Goal: Information Seeking & Learning: Compare options

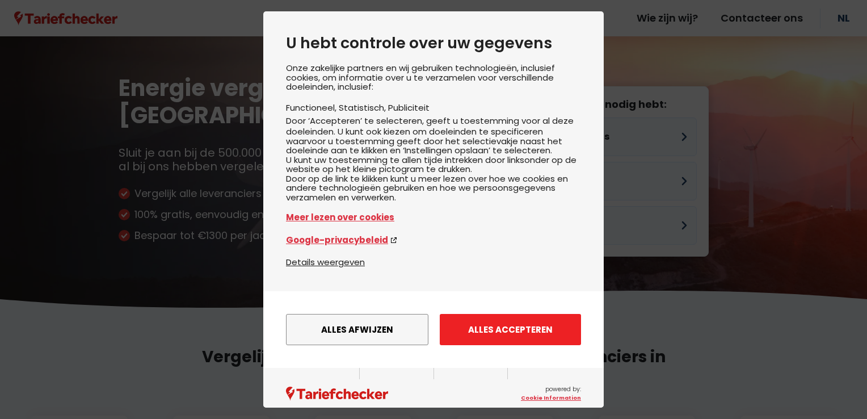
click at [532, 345] on button "Alles accepteren" at bounding box center [510, 329] width 141 height 31
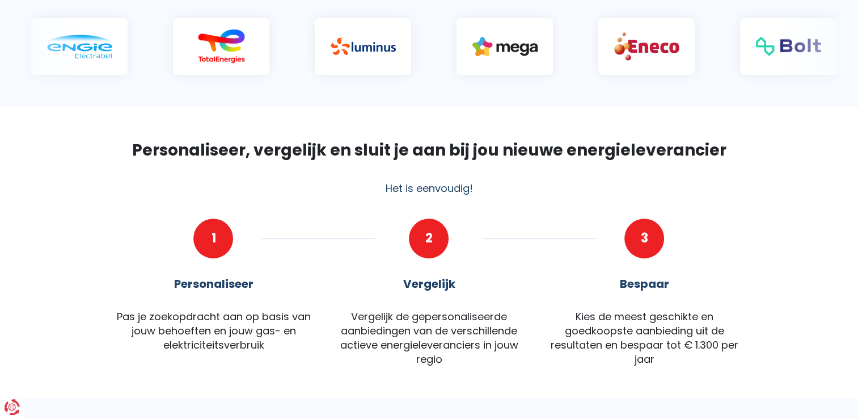
scroll to position [57, 0]
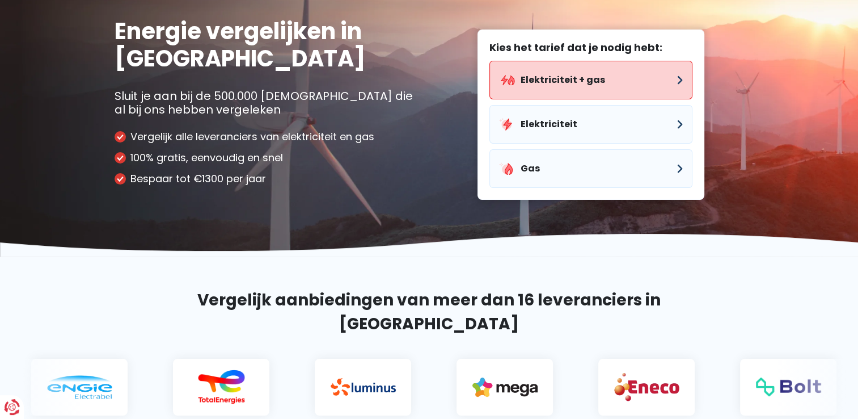
click at [572, 78] on button "Elektriciteit + gas" at bounding box center [590, 80] width 203 height 39
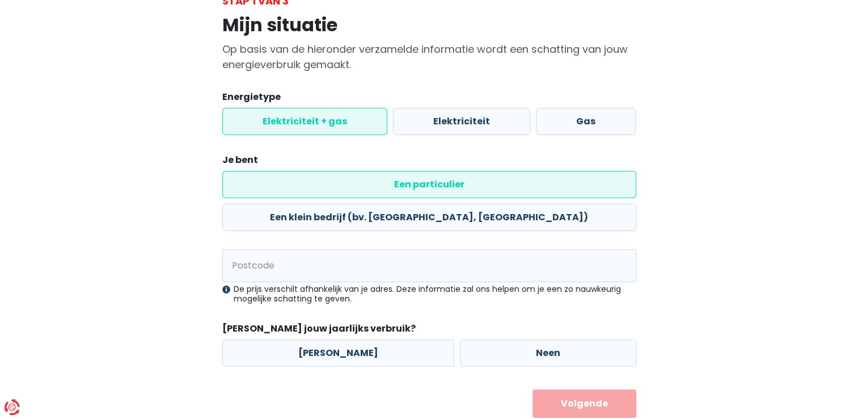
scroll to position [82, 0]
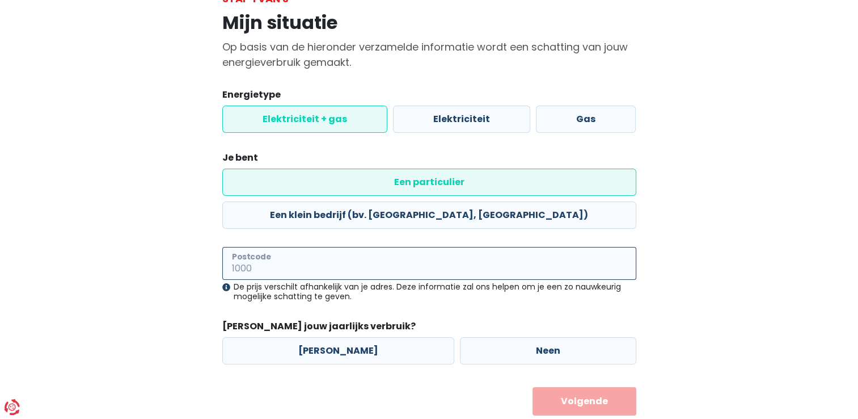
click at [313, 247] on input "Postcode" at bounding box center [429, 263] width 414 height 33
type input "8200"
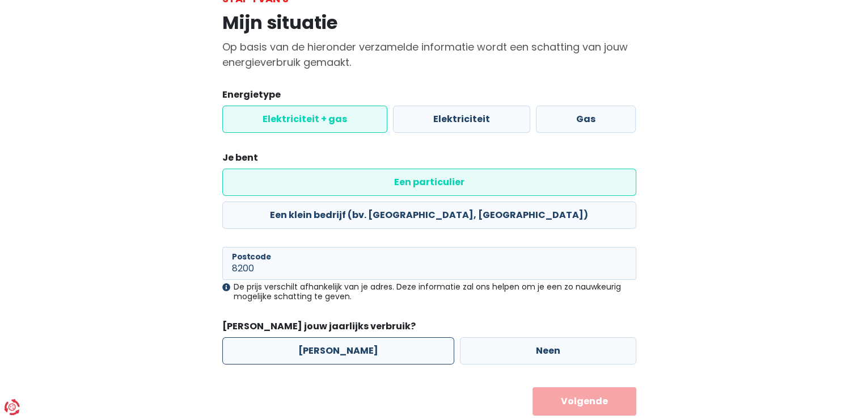
click at [323, 337] on label "[PERSON_NAME]" at bounding box center [338, 350] width 232 height 27
click at [323, 337] on input "[PERSON_NAME]" at bounding box center [338, 350] width 232 height 27
radio input "true"
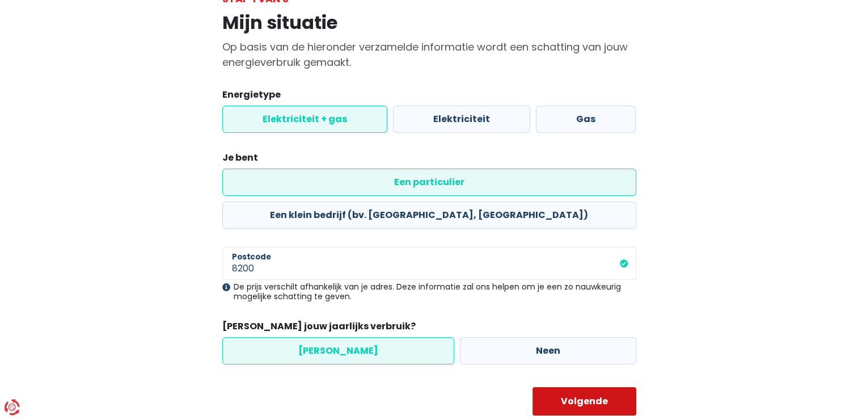
click at [585, 387] on button "Volgende" at bounding box center [585, 401] width 104 height 28
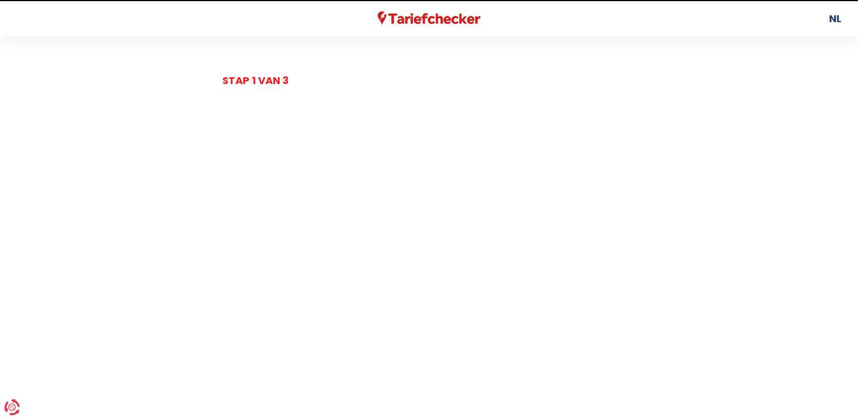
select select
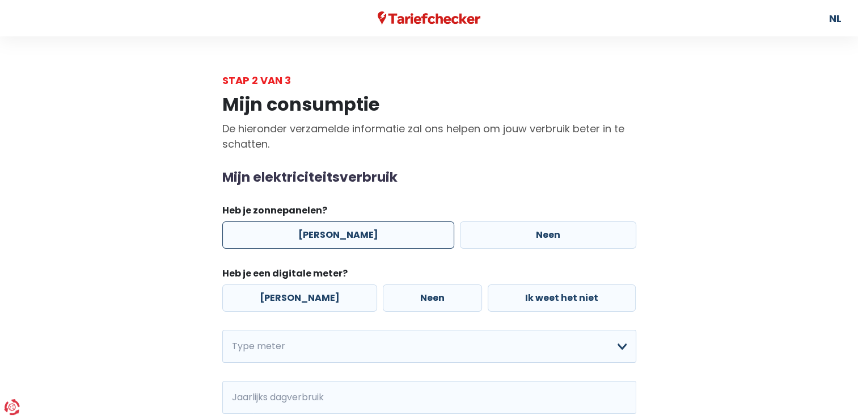
click at [395, 239] on label "[PERSON_NAME]" at bounding box center [338, 234] width 232 height 27
click at [395, 239] on input "[PERSON_NAME]" at bounding box center [338, 234] width 232 height 27
radio input "true"
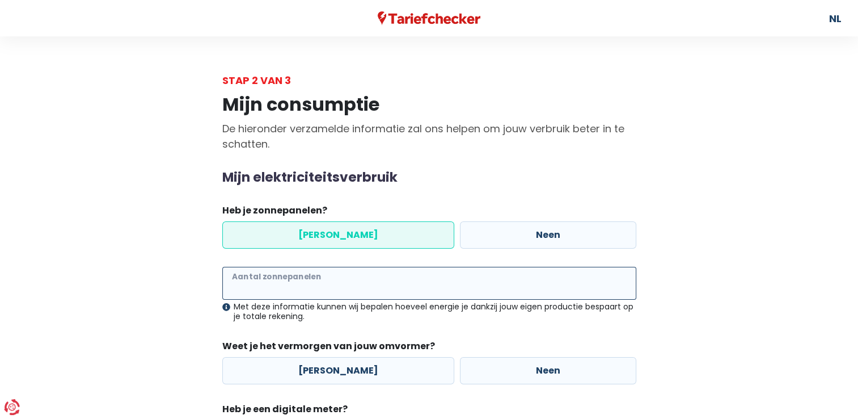
click at [360, 289] on input "Aantal zonnepanelen" at bounding box center [429, 283] width 414 height 33
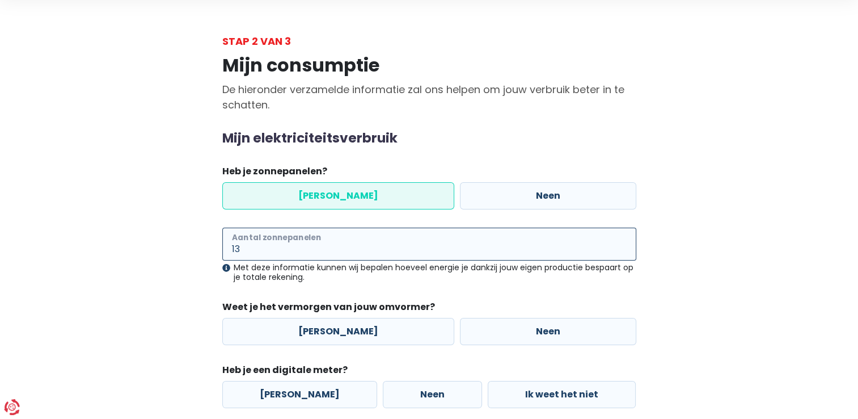
scroll to position [57, 0]
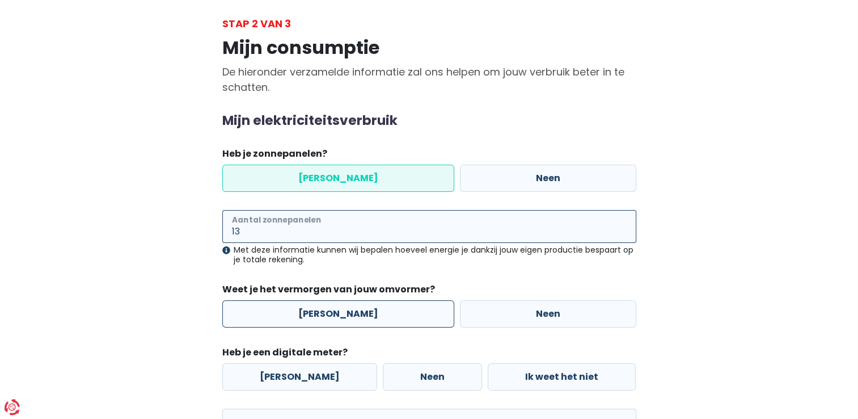
type input "13"
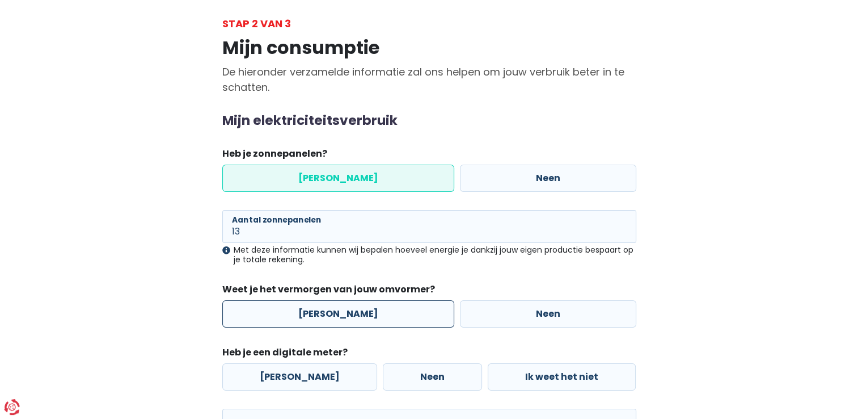
click at [292, 315] on label "[PERSON_NAME]" at bounding box center [338, 313] width 232 height 27
click at [292, 315] on input "[PERSON_NAME]" at bounding box center [338, 313] width 232 height 27
radio input "true"
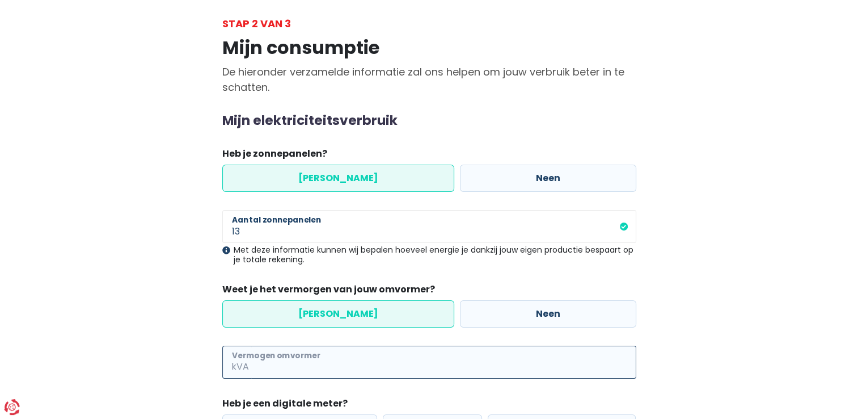
click at [370, 365] on input "Vermogen omvormer" at bounding box center [443, 361] width 385 height 33
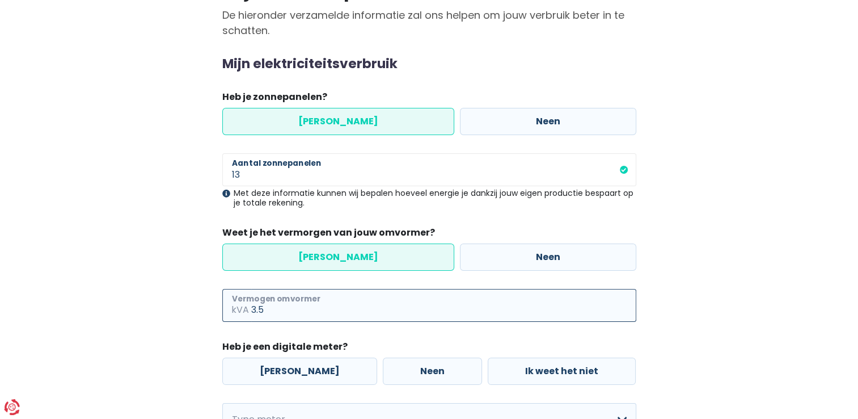
scroll to position [170, 0]
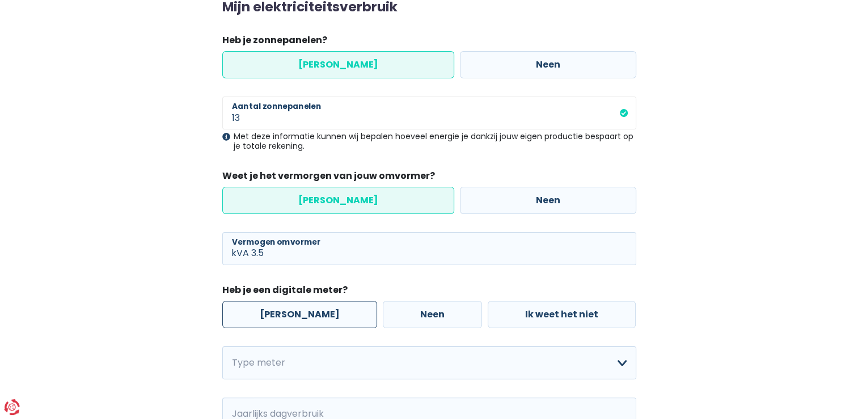
type input "3"
click at [285, 320] on label "[PERSON_NAME]" at bounding box center [299, 314] width 155 height 27
click at [285, 320] on input "[PERSON_NAME]" at bounding box center [299, 314] width 155 height 27
radio input "true"
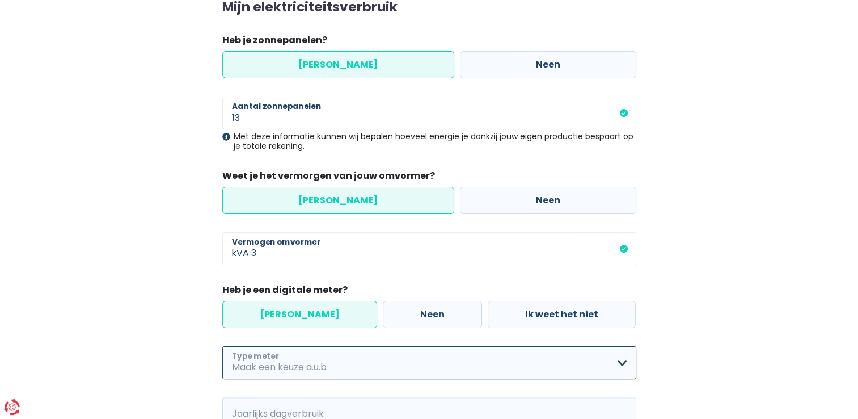
click at [343, 364] on select "Enkelvoudig Tweevoudig Enkelvoudig + uitsluitend nachttarief Tweevoudig + uitsl…" at bounding box center [429, 362] width 414 height 33
select select "day_single_rate"
click at [222, 346] on select "Enkelvoudig Tweevoudig Enkelvoudig + uitsluitend nachttarief Tweevoudig + uitsl…" at bounding box center [429, 362] width 414 height 33
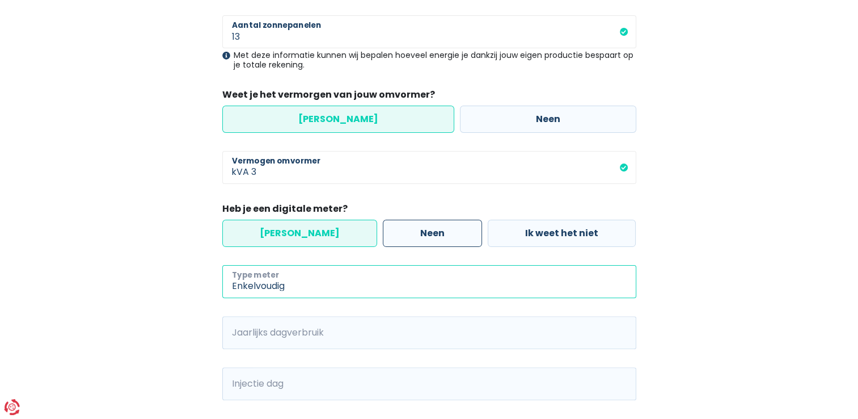
scroll to position [284, 0]
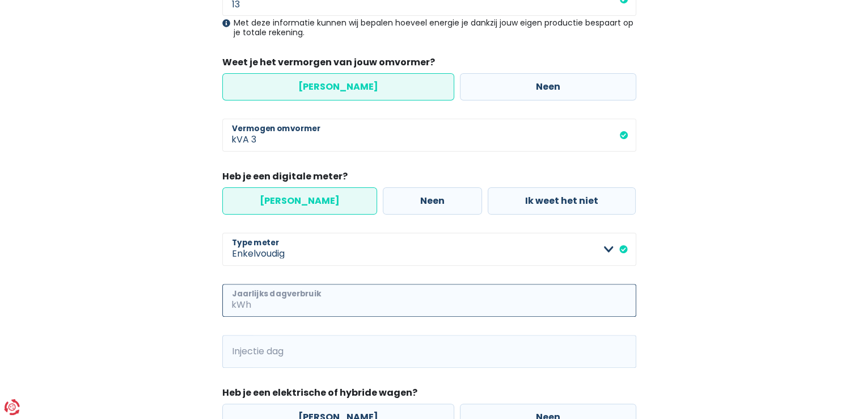
click at [361, 304] on input "Jaarlijks dagverbruik" at bounding box center [445, 300] width 383 height 33
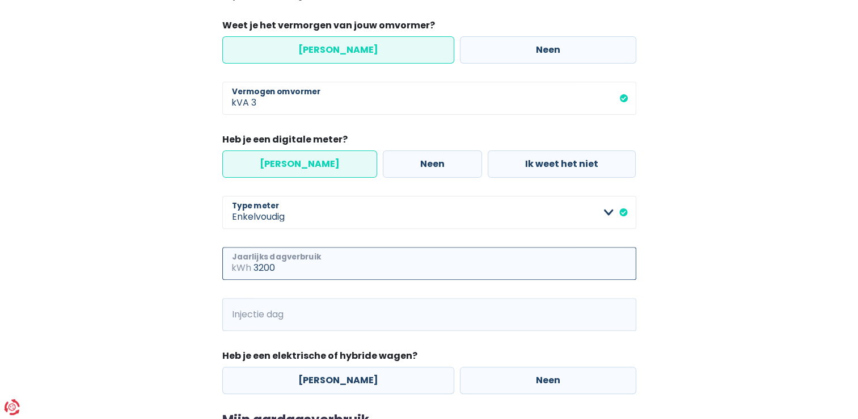
scroll to position [340, 0]
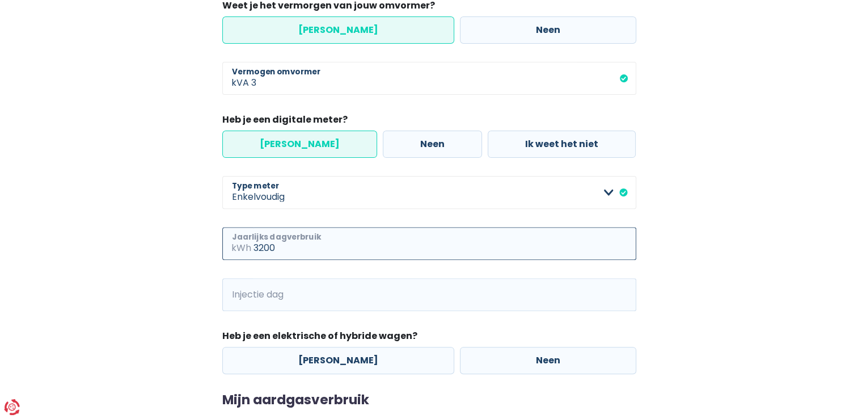
type input "3200"
click at [322, 292] on input "Injectie dag" at bounding box center [445, 294] width 383 height 33
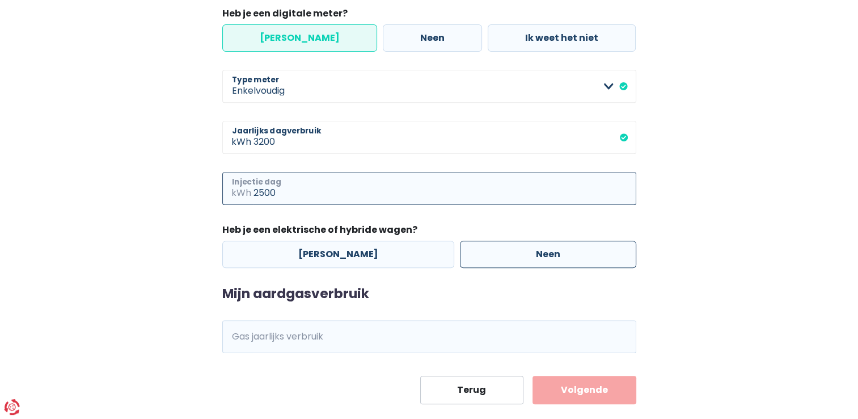
scroll to position [454, 0]
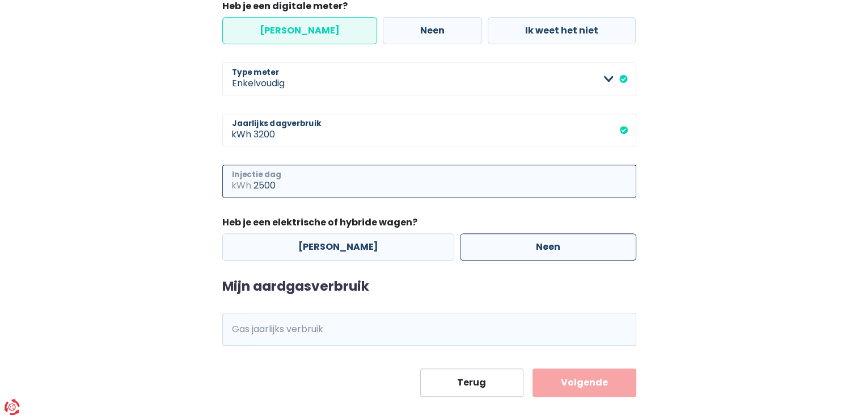
type input "2500"
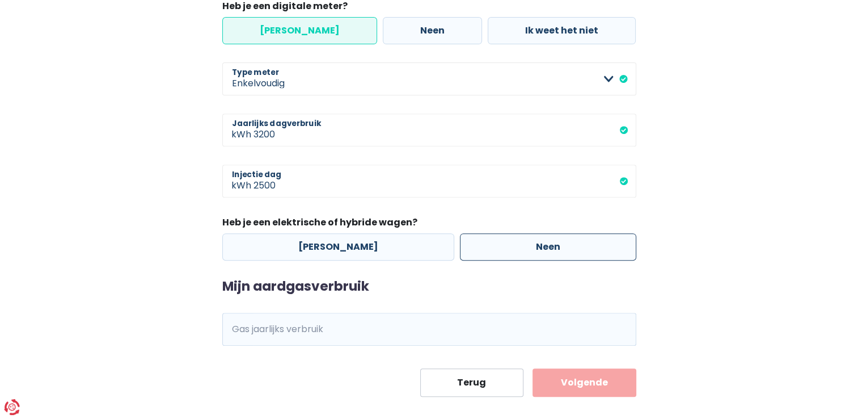
click at [518, 244] on label "Neen" at bounding box center [548, 246] width 176 height 27
click at [518, 244] on input "Neen" at bounding box center [548, 246] width 176 height 27
radio input "true"
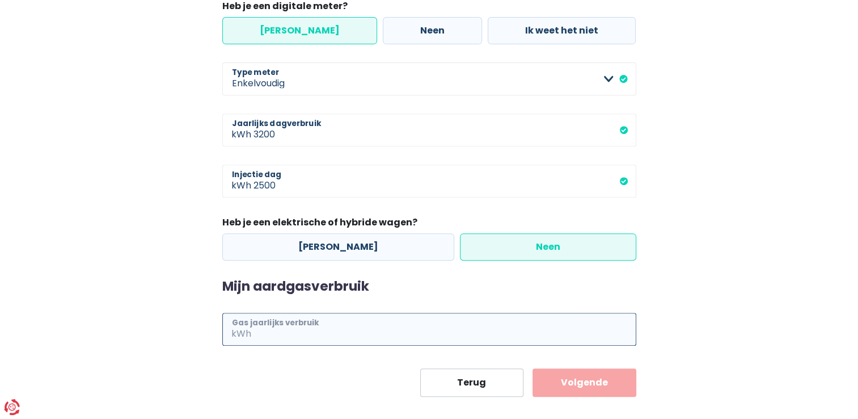
click at [295, 337] on input "Gas jaarlijks verbruik" at bounding box center [445, 329] width 383 height 33
type input "16000"
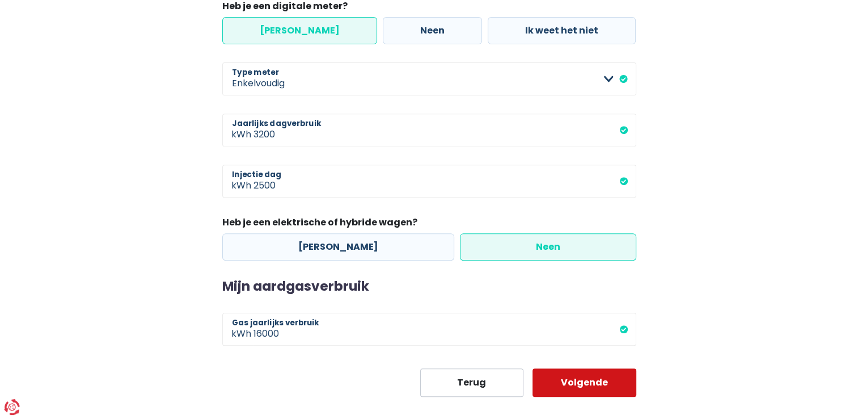
click at [614, 390] on button "Volgende" at bounding box center [585, 382] width 104 height 28
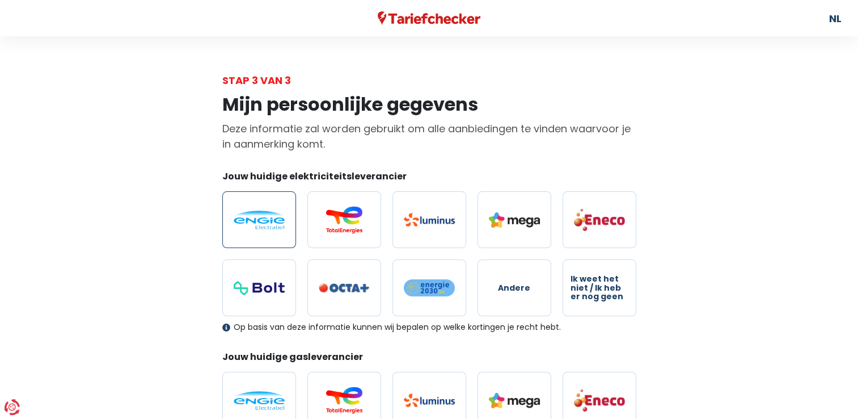
click at [238, 223] on img at bounding box center [259, 219] width 51 height 19
click at [238, 223] on input "radio" at bounding box center [259, 219] width 74 height 57
radio input "true"
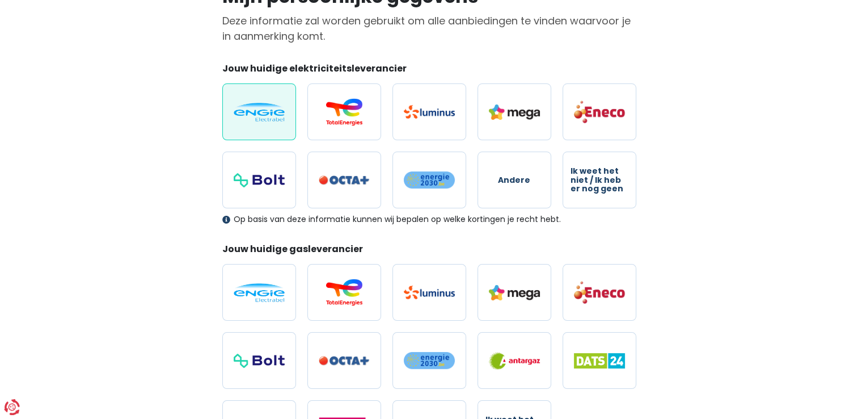
scroll to position [113, 0]
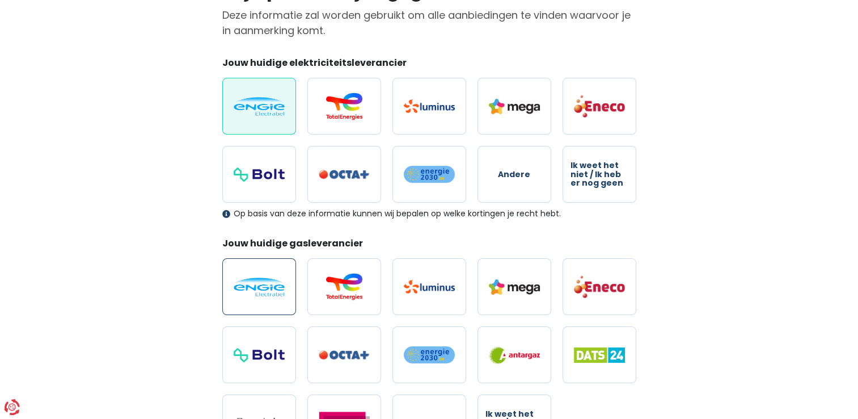
click at [240, 293] on img at bounding box center [259, 286] width 51 height 19
click at [240, 293] on input "radio" at bounding box center [259, 286] width 74 height 57
radio input "true"
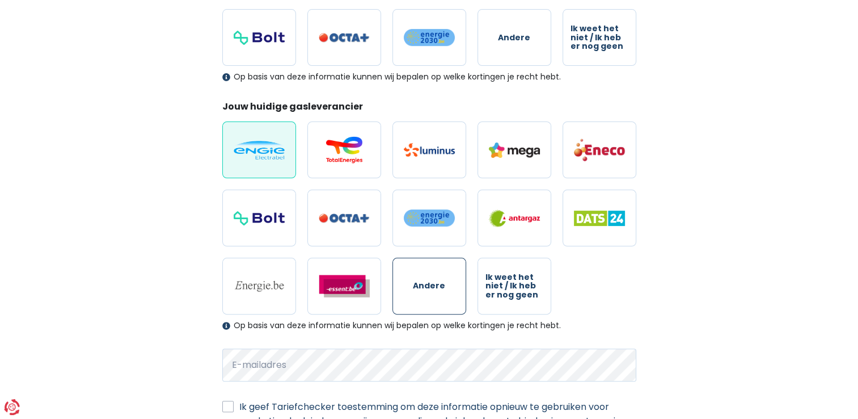
scroll to position [340, 0]
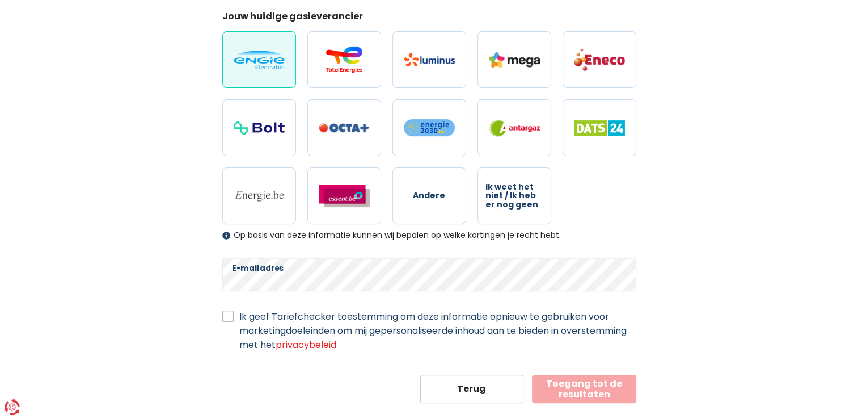
click at [239, 319] on label "Ik geef Tariefchecker toestemming om deze informatie opnieuw te gebruiken voor …" at bounding box center [437, 330] width 397 height 43
click at [231, 319] on input "Ik geef Tariefchecker toestemming om deze informatie opnieuw te gebruiken voor …" at bounding box center [227, 314] width 11 height 11
checkbox input "true"
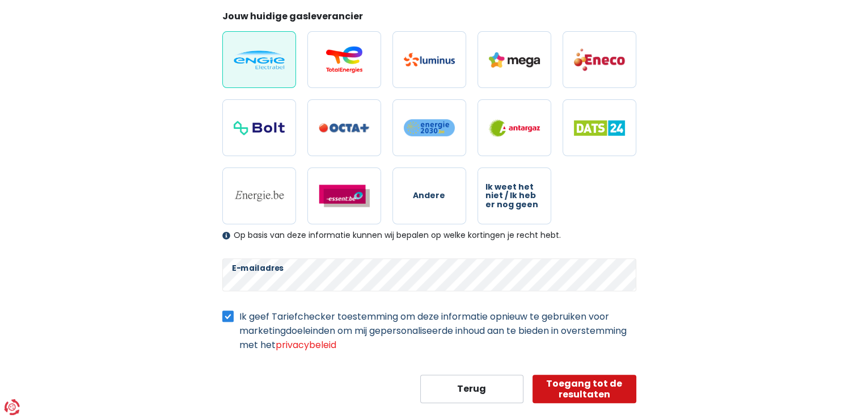
click at [584, 390] on button "Toegang tot de resultaten" at bounding box center [585, 388] width 104 height 28
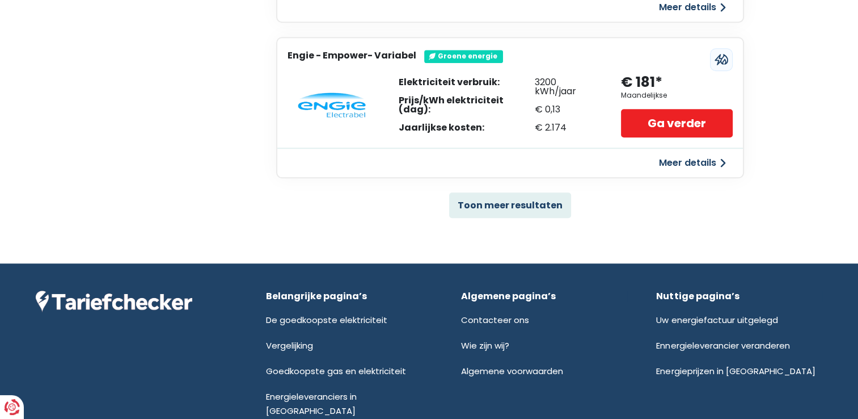
scroll to position [848, 0]
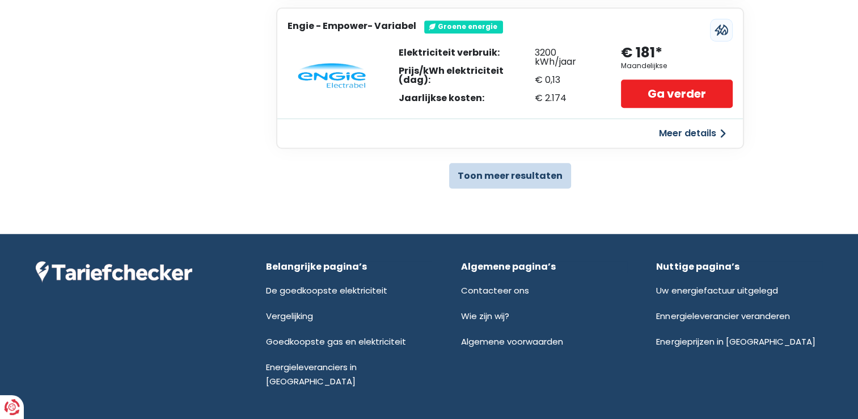
click at [485, 167] on button "Toon meer resultaten" at bounding box center [510, 176] width 122 height 26
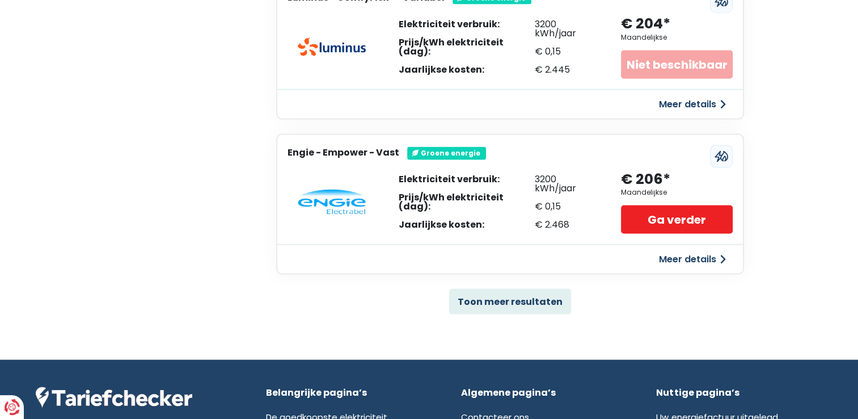
scroll to position [2266, 0]
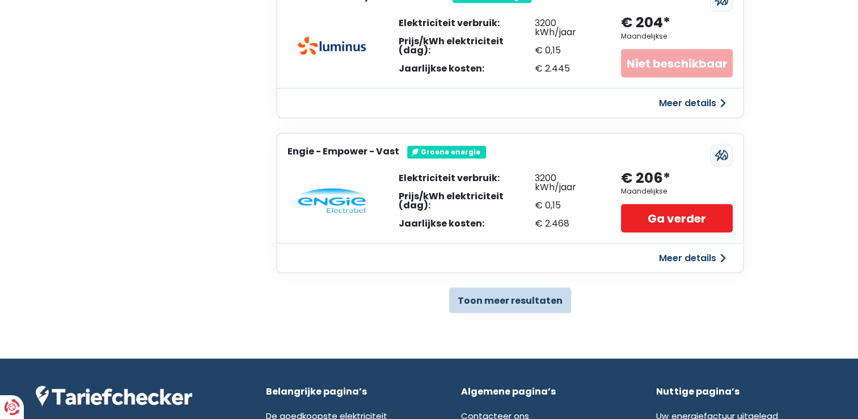
click at [481, 293] on button "Toon meer resultaten" at bounding box center [510, 301] width 122 height 26
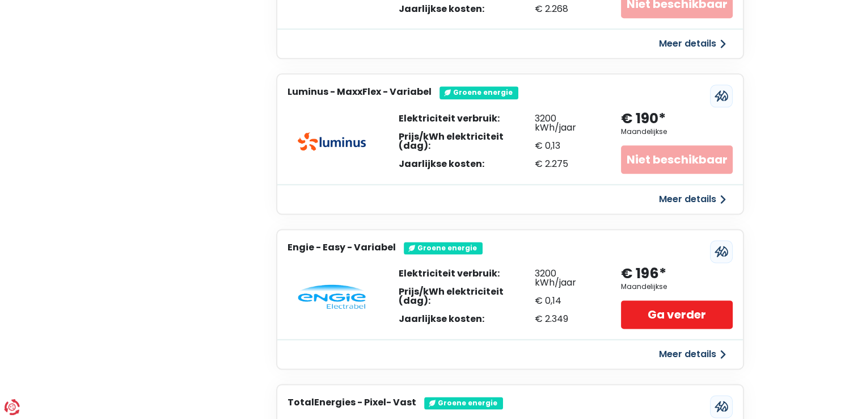
scroll to position [1370, 0]
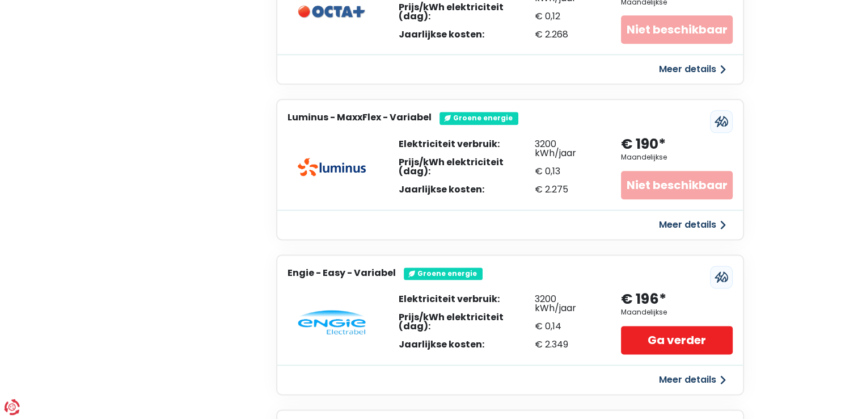
drag, startPoint x: 293, startPoint y: 267, endPoint x: 382, endPoint y: 257, distance: 89.5
click at [382, 267] on h3 "Engie - Easy - Variabel" at bounding box center [342, 272] width 108 height 11
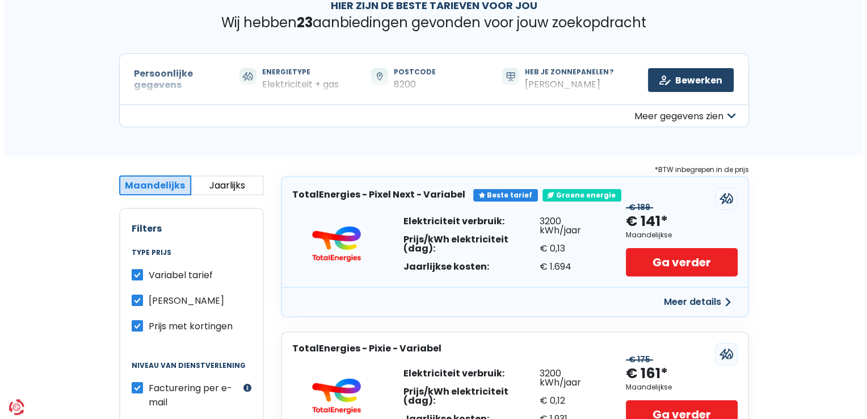
scroll to position [122, 0]
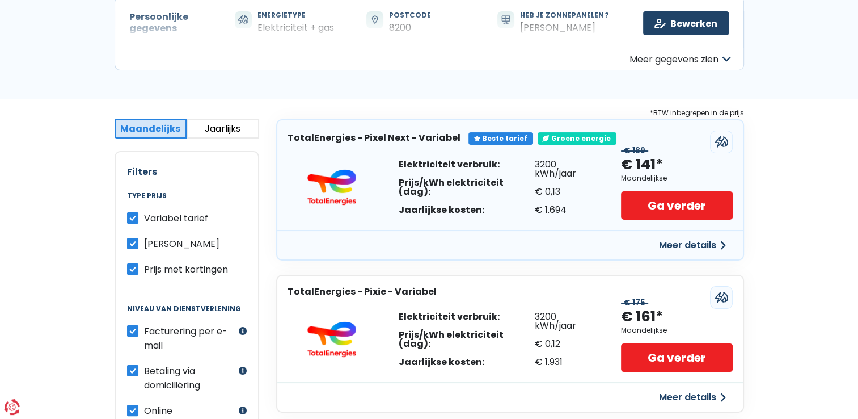
click at [724, 244] on button "Meer details" at bounding box center [692, 245] width 81 height 20
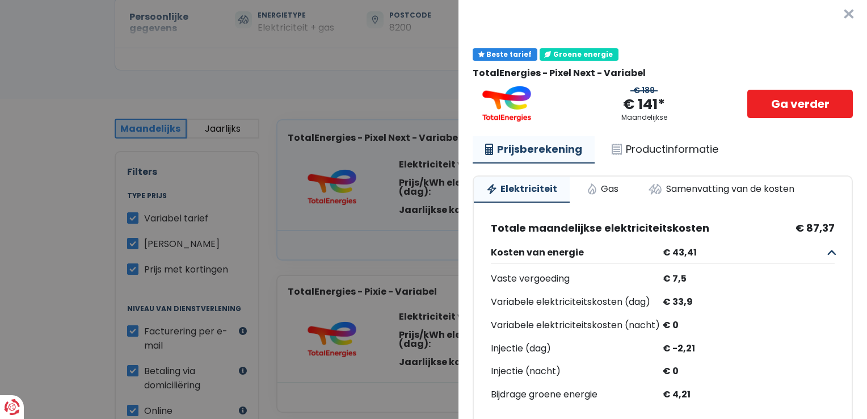
scroll to position [0, 0]
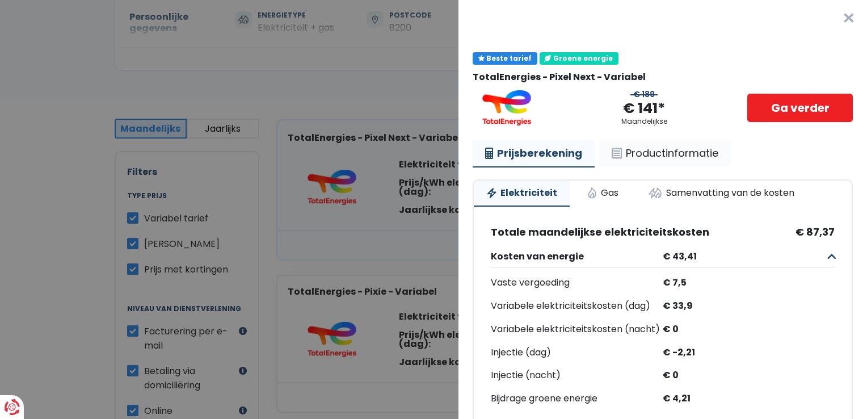
click at [650, 151] on link "Productinformatie" at bounding box center [665, 153] width 132 height 26
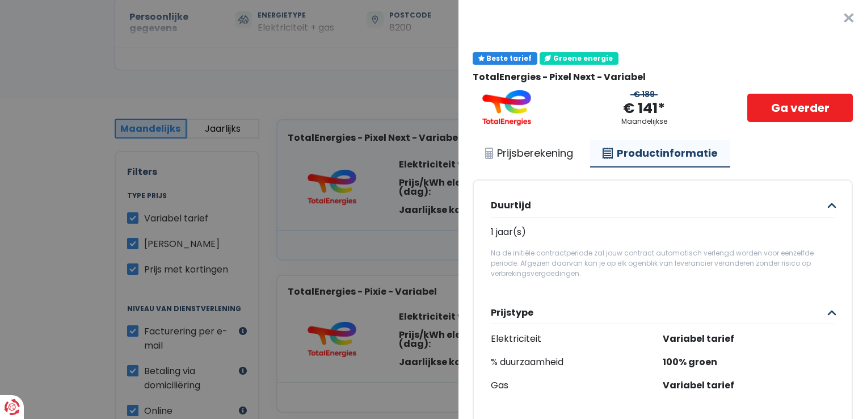
click at [830, 22] on button "×" at bounding box center [848, 18] width 36 height 36
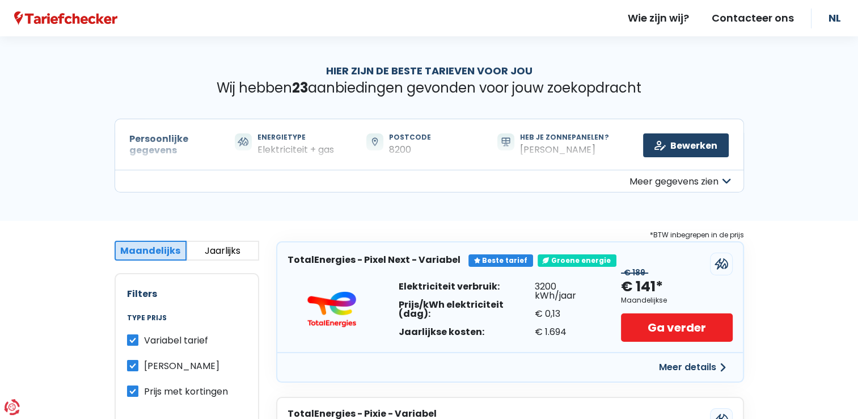
click at [669, 361] on button "Meer details" at bounding box center [692, 367] width 81 height 20
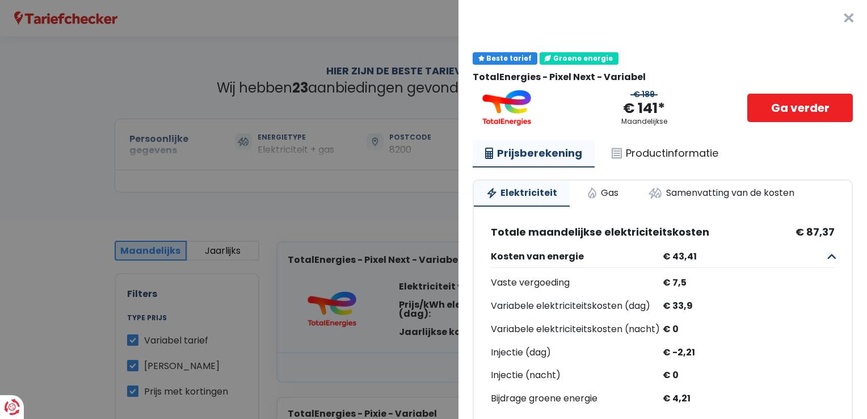
click at [817, 257] on button "Kosten van energie € 43,41" at bounding box center [663, 256] width 344 height 23
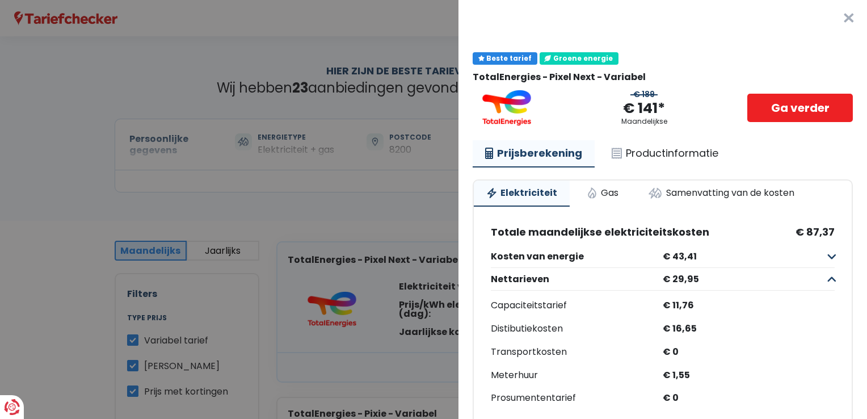
click at [817, 256] on button "Kosten van energie € 43,41" at bounding box center [663, 256] width 344 height 23
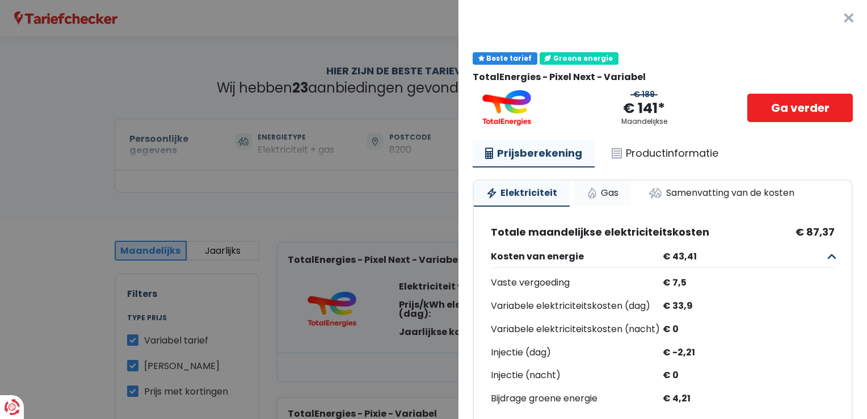
click at [594, 189] on link "Gas" at bounding box center [602, 192] width 57 height 25
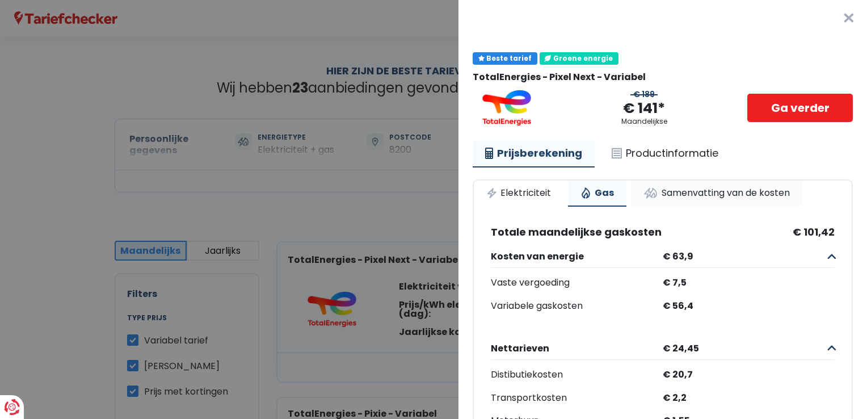
click at [710, 193] on link "Samenvatting van de kosten" at bounding box center [716, 192] width 171 height 25
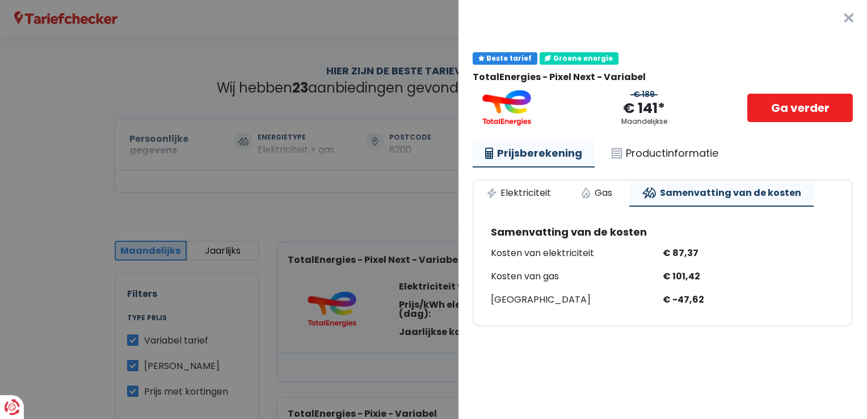
drag, startPoint x: 537, startPoint y: 250, endPoint x: 743, endPoint y: 296, distance: 211.1
click at [743, 296] on div "Kosten van elektriciteit € 87,37 Kosten van gas € 101,42 [GEOGRAPHIC_DATA] € -4…" at bounding box center [663, 276] width 344 height 62
drag, startPoint x: 743, startPoint y: 296, endPoint x: 639, endPoint y: 272, distance: 106.6
click at [639, 272] on div "Kosten van gas" at bounding box center [577, 276] width 172 height 16
click at [406, 227] on Variabel "Plus de détails - TotalEnergies × Beste tarief Groene energie TotalEnergies - P…" at bounding box center [433, 209] width 867 height 419
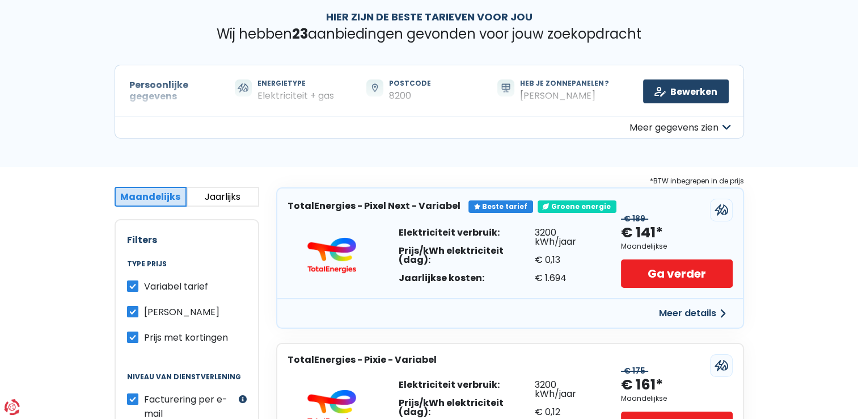
scroll to position [57, 0]
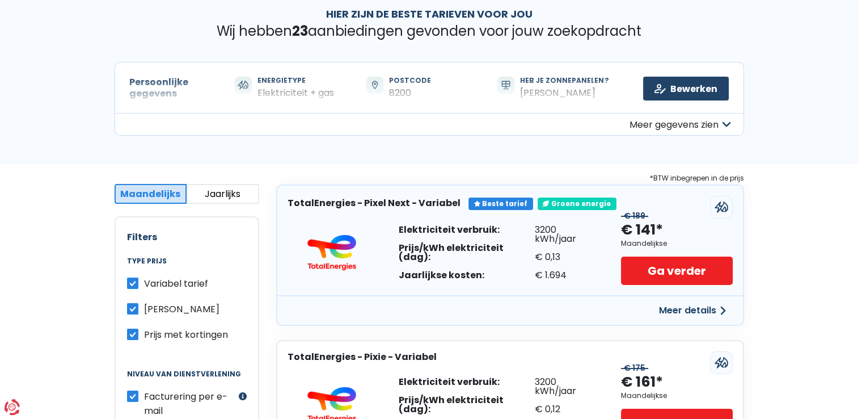
click at [547, 386] on div "3200 kWh/jaar" at bounding box center [567, 386] width 64 height 18
